Goal: Contribute content: Add original content to the website for others to see

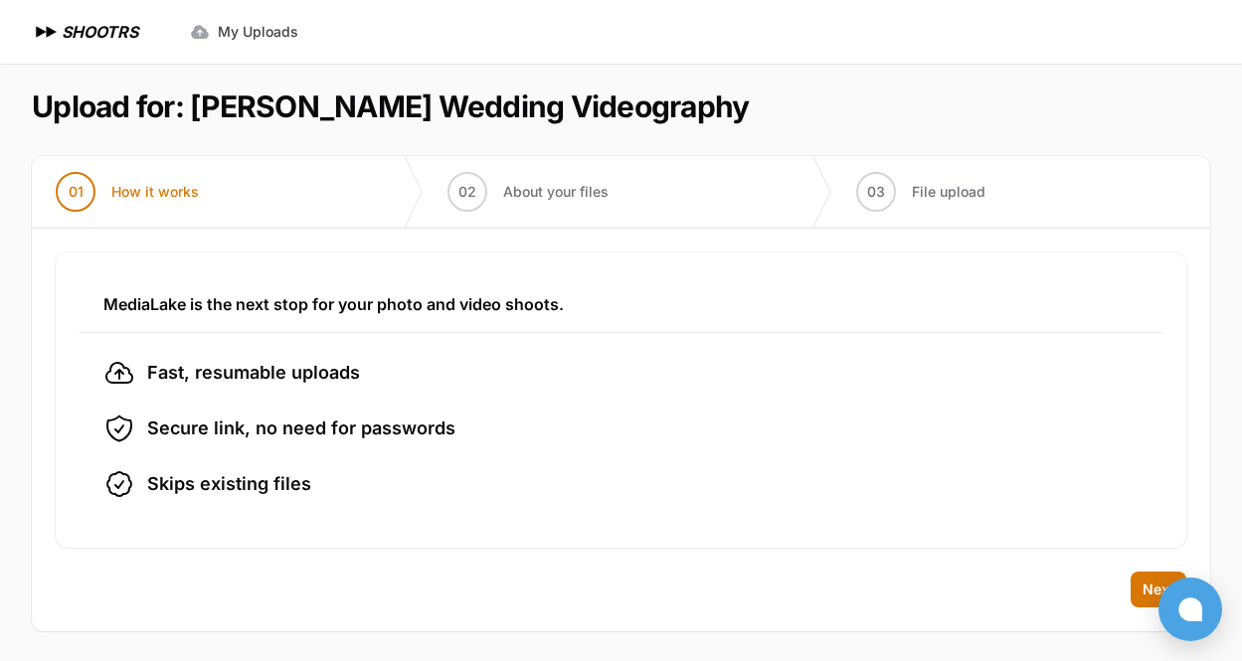
scroll to position [9, 0]
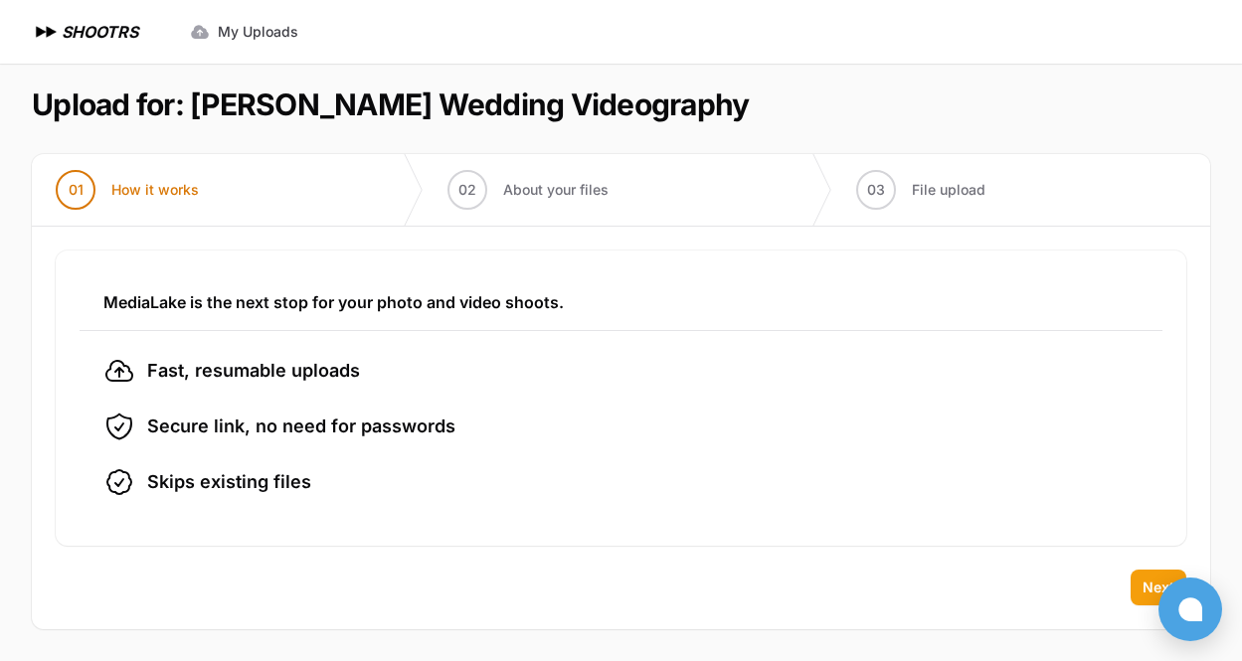
click at [1139, 588] on button "Next" at bounding box center [1159, 588] width 56 height 36
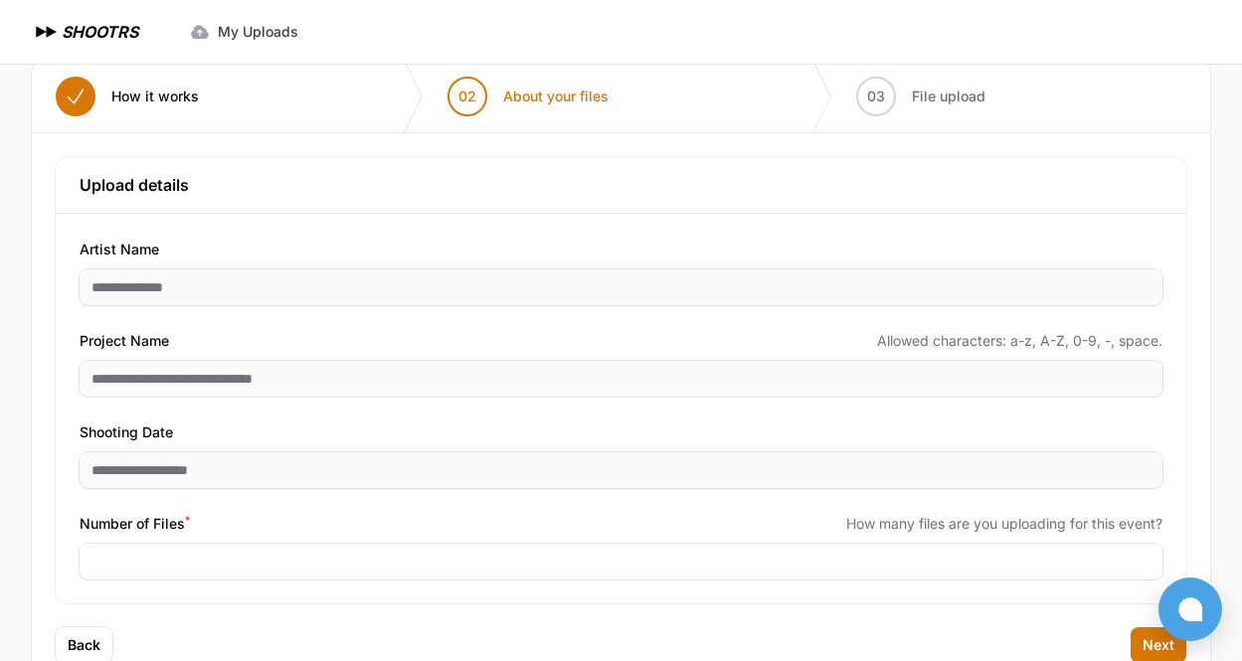
scroll to position [160, 0]
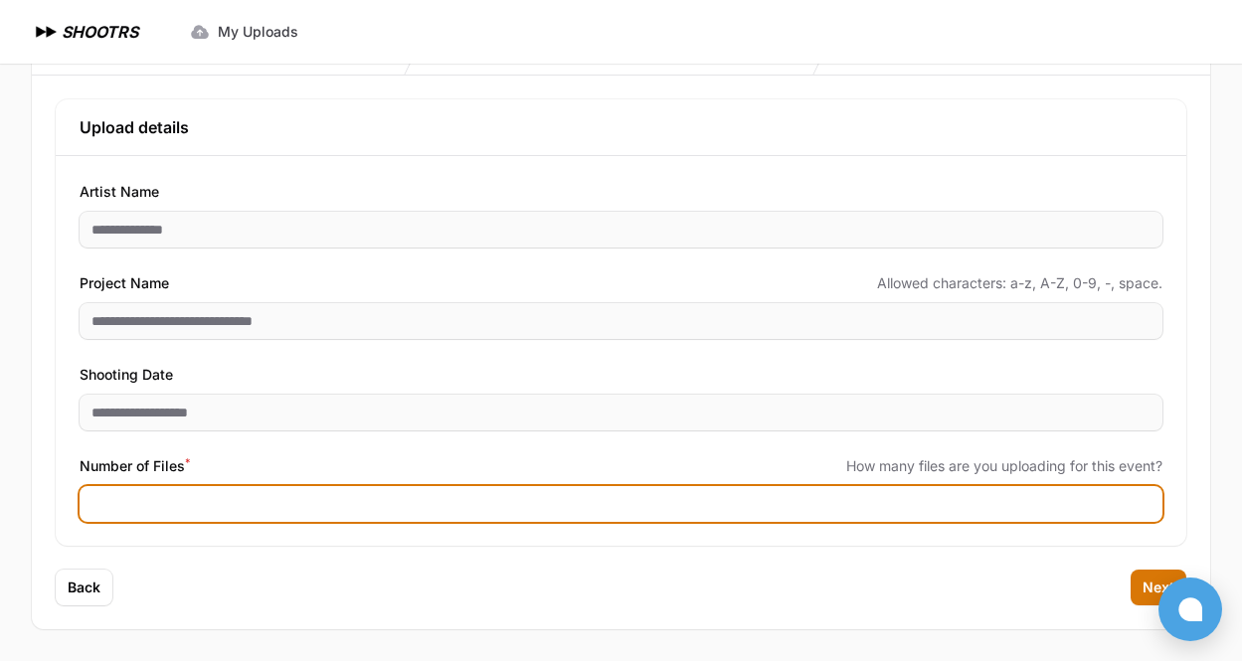
click at [450, 486] on input "Number of Files *" at bounding box center [621, 504] width 1083 height 36
type input "*"
click at [196, 502] on input "Number of Files *" at bounding box center [621, 504] width 1083 height 36
type input "***"
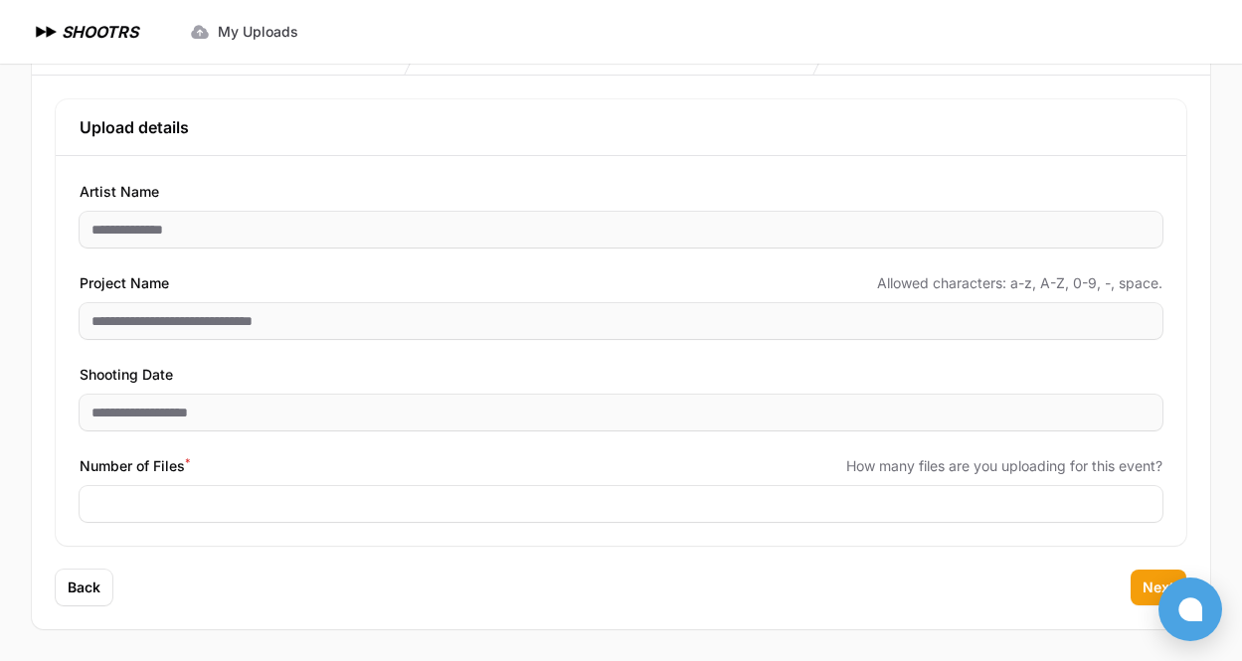
click at [1143, 584] on span "Next" at bounding box center [1159, 588] width 32 height 20
